Goal: Task Accomplishment & Management: Use online tool/utility

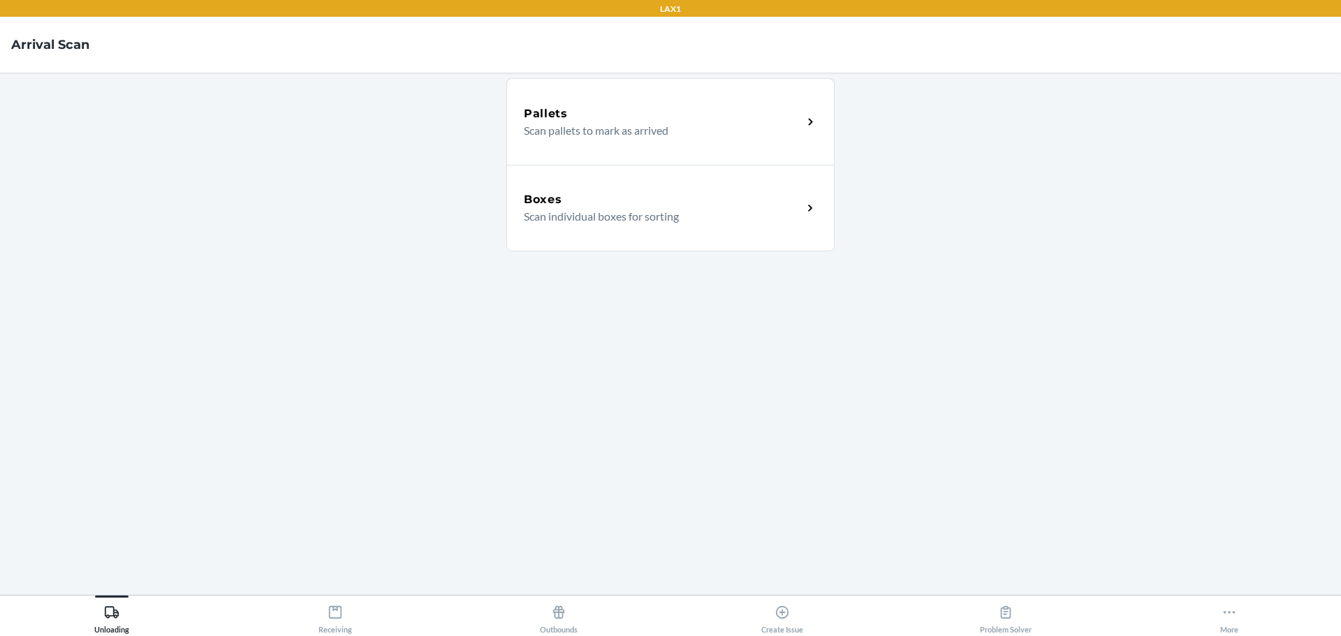
click at [575, 214] on p "Scan individual boxes for sorting" at bounding box center [657, 216] width 267 height 17
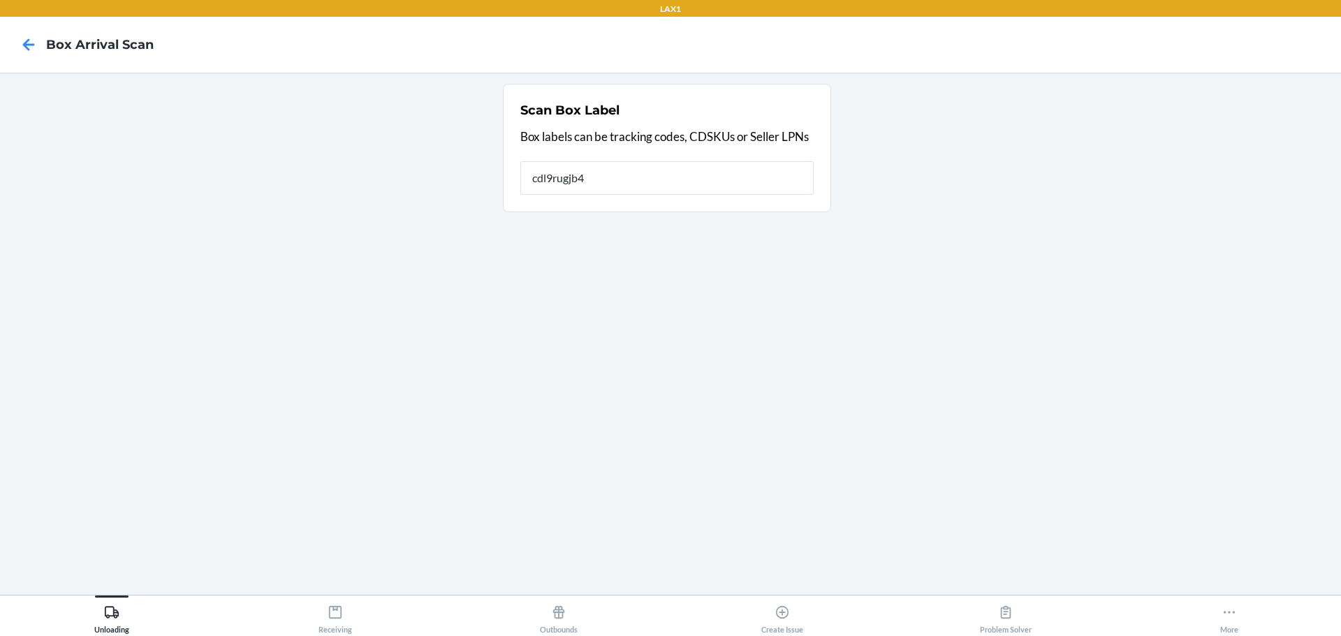
type input "cdl9rugjb4x"
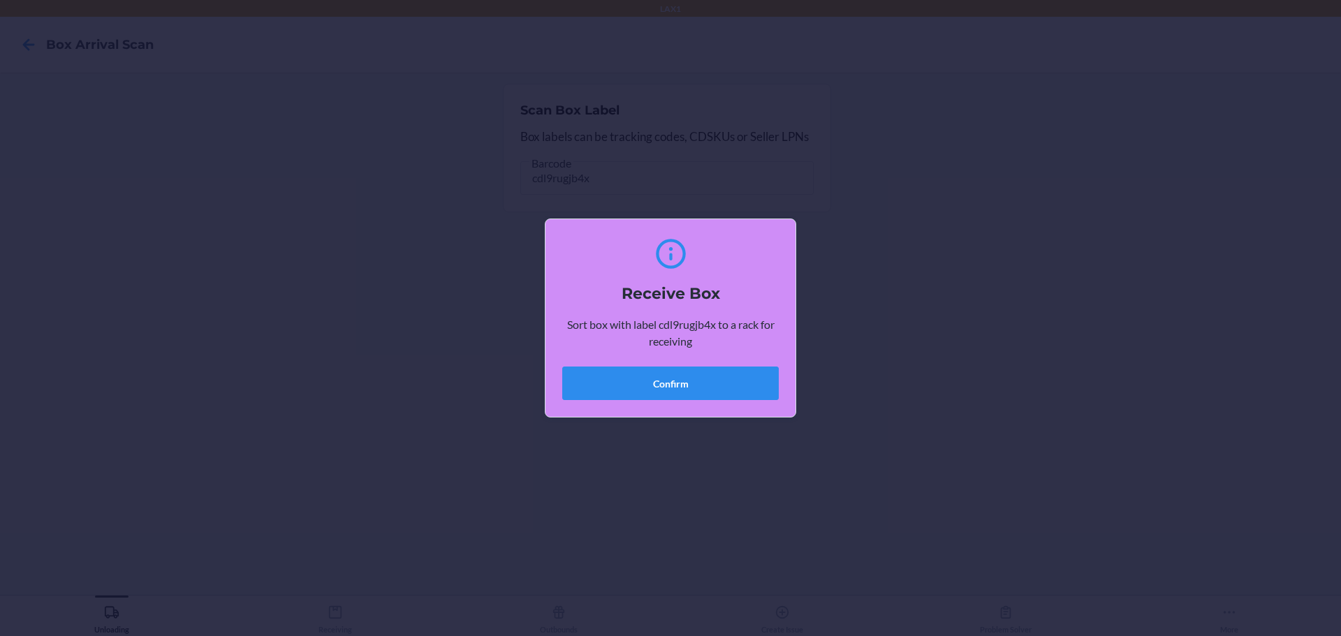
click at [418, 432] on div "Receive Box Sort box with label cdl9rugjb4x to a rack for receiving Confirm" at bounding box center [670, 318] width 1341 height 636
click at [627, 382] on button "Confirm" at bounding box center [670, 384] width 217 height 34
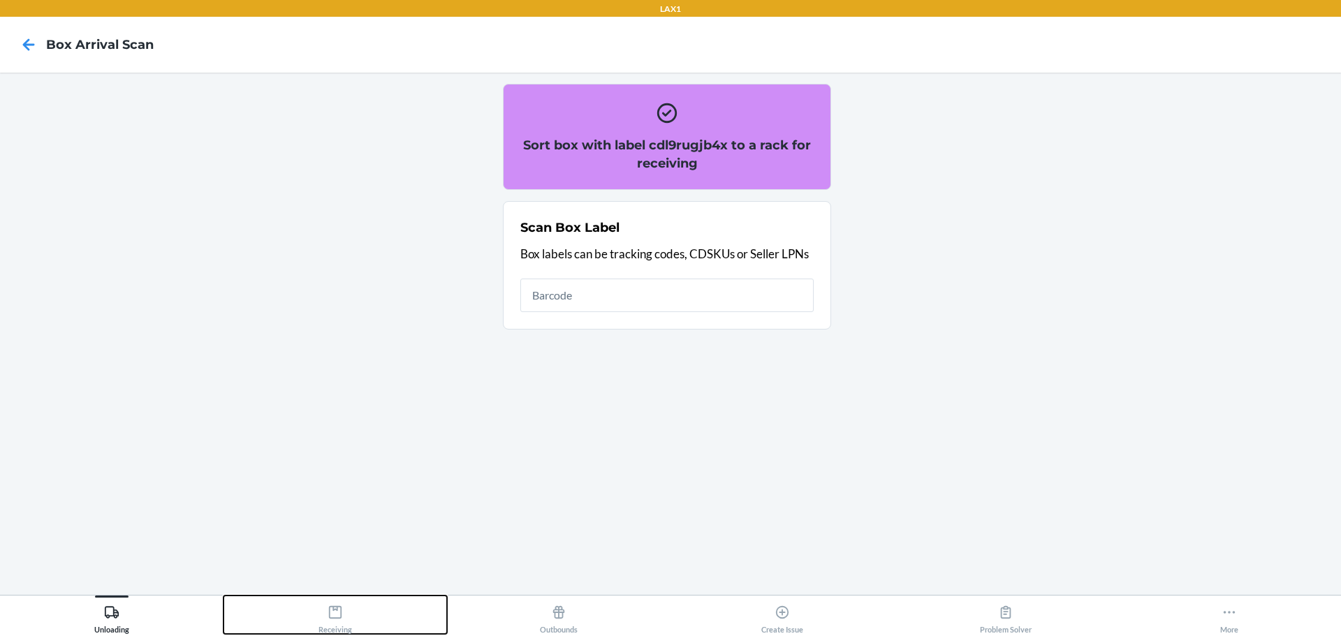
click at [347, 613] on div "Receiving" at bounding box center [335, 616] width 34 height 35
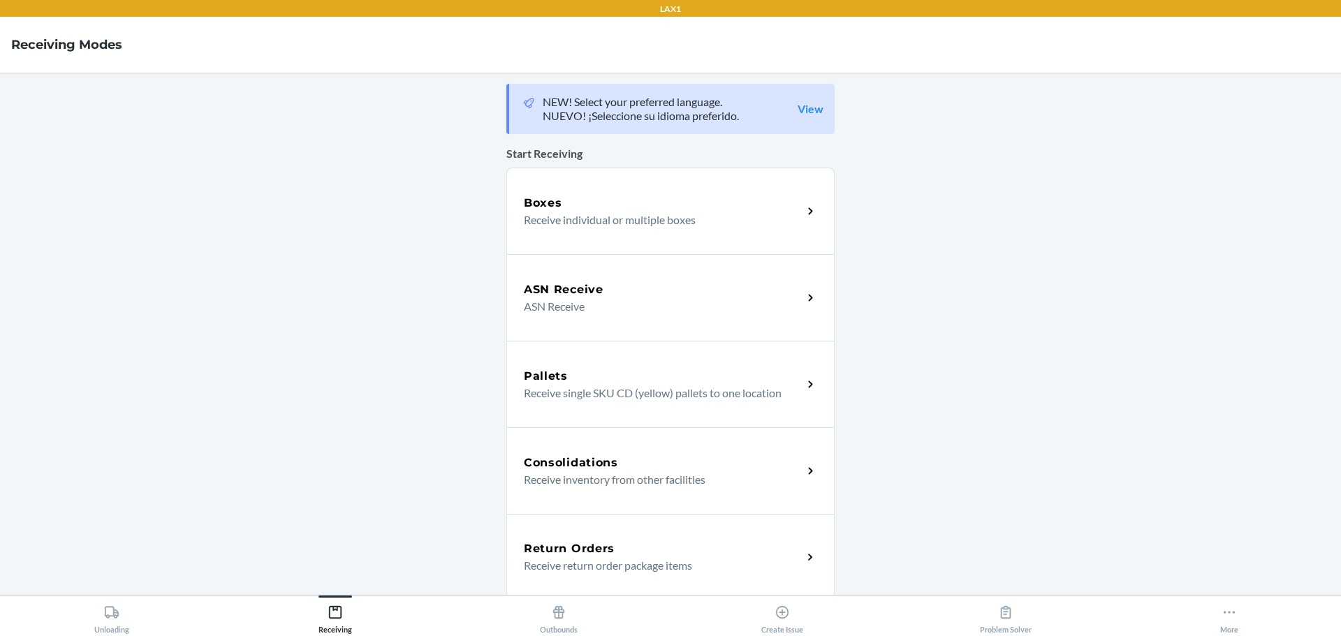
click at [622, 222] on p "Receive individual or multiple boxes" at bounding box center [657, 220] width 267 height 17
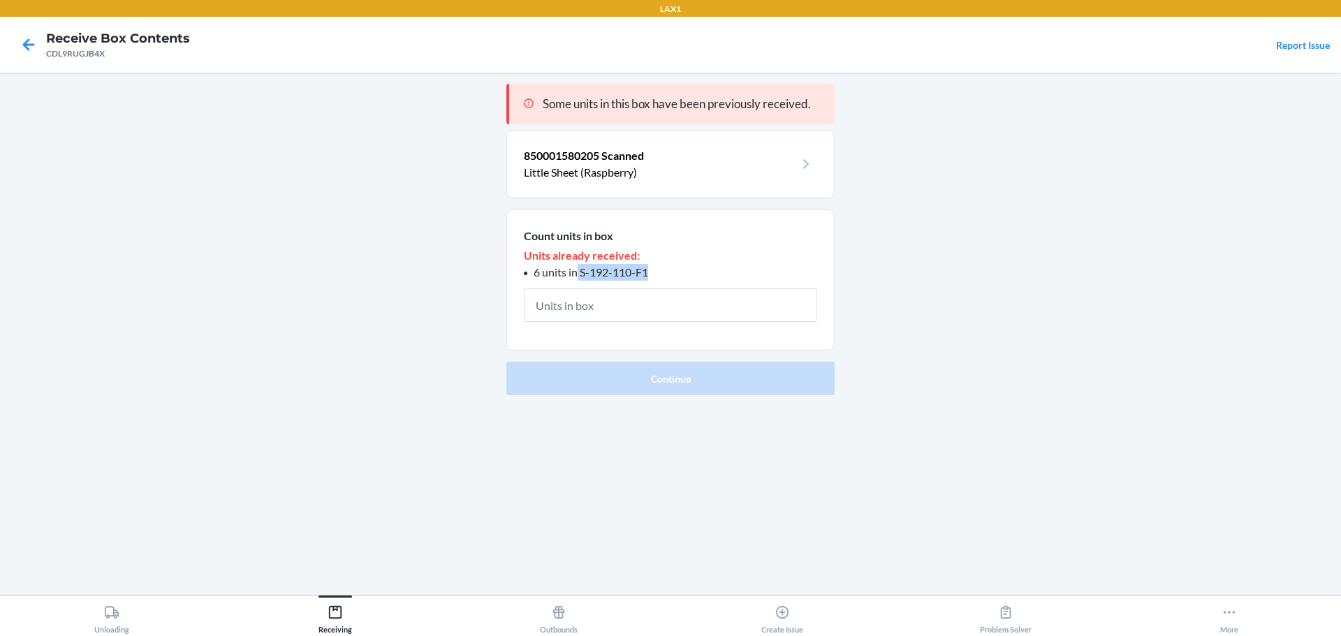
drag, startPoint x: 650, startPoint y: 272, endPoint x: 578, endPoint y: 272, distance: 71.2
click at [578, 272] on li "6 units in S-192-110-F1" at bounding box center [670, 272] width 293 height 17
